Goal: Communication & Community: Answer question/provide support

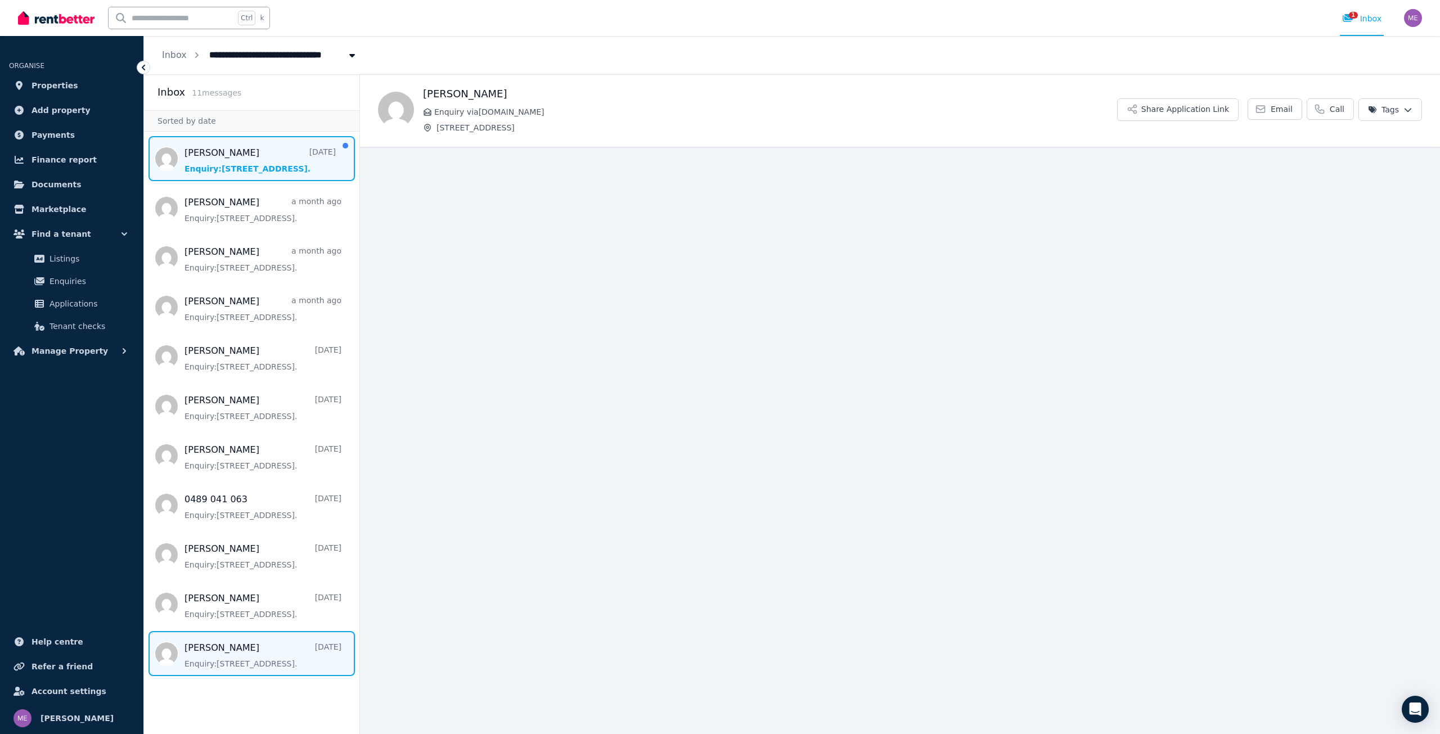
click at [246, 169] on span "Message list" at bounding box center [251, 158] width 215 height 45
